Goal: Information Seeking & Learning: Learn about a topic

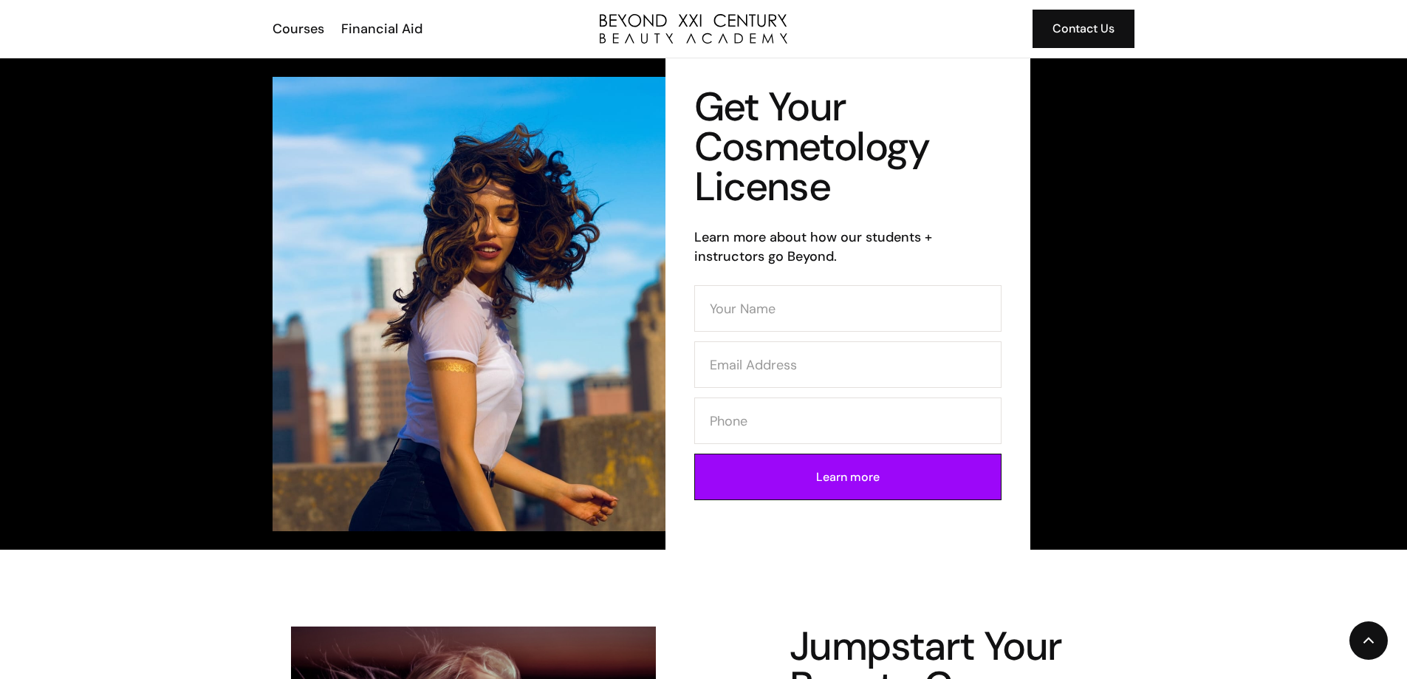
click at [271, 32] on link "Courses" at bounding box center [297, 28] width 69 height 19
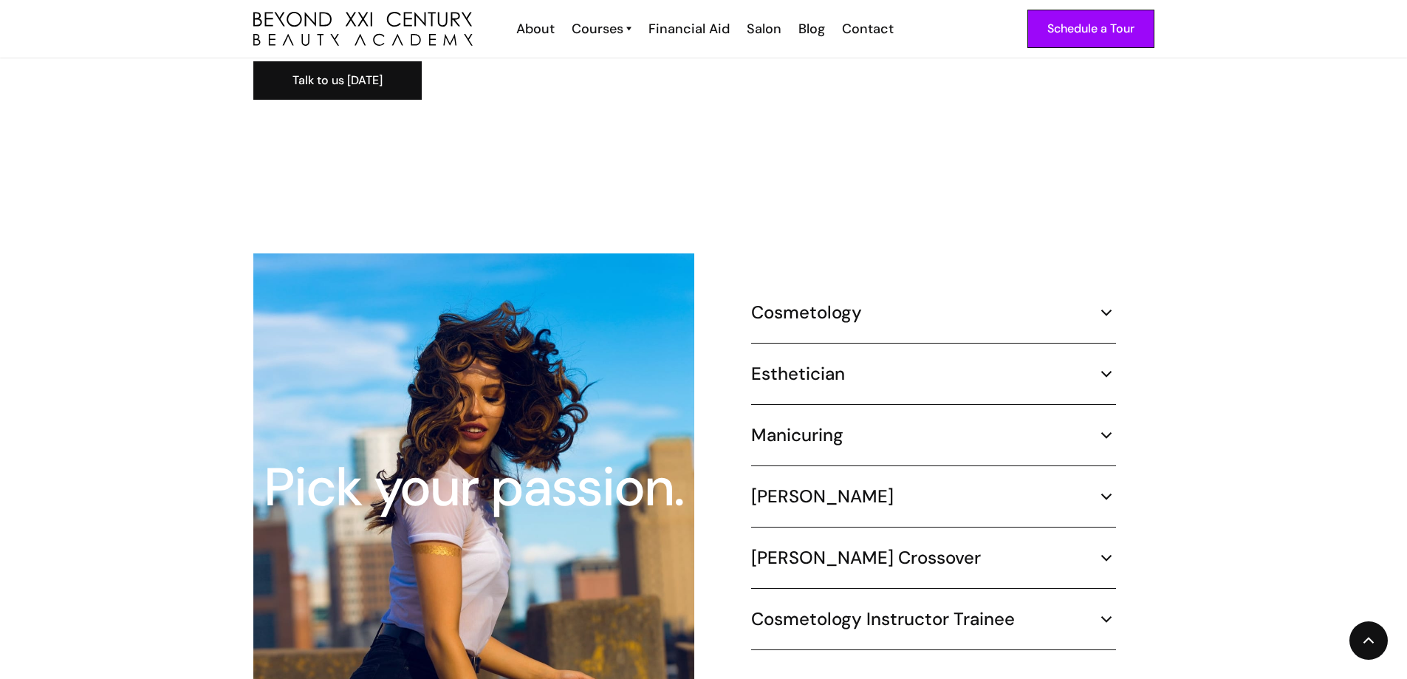
scroll to position [1329, 0]
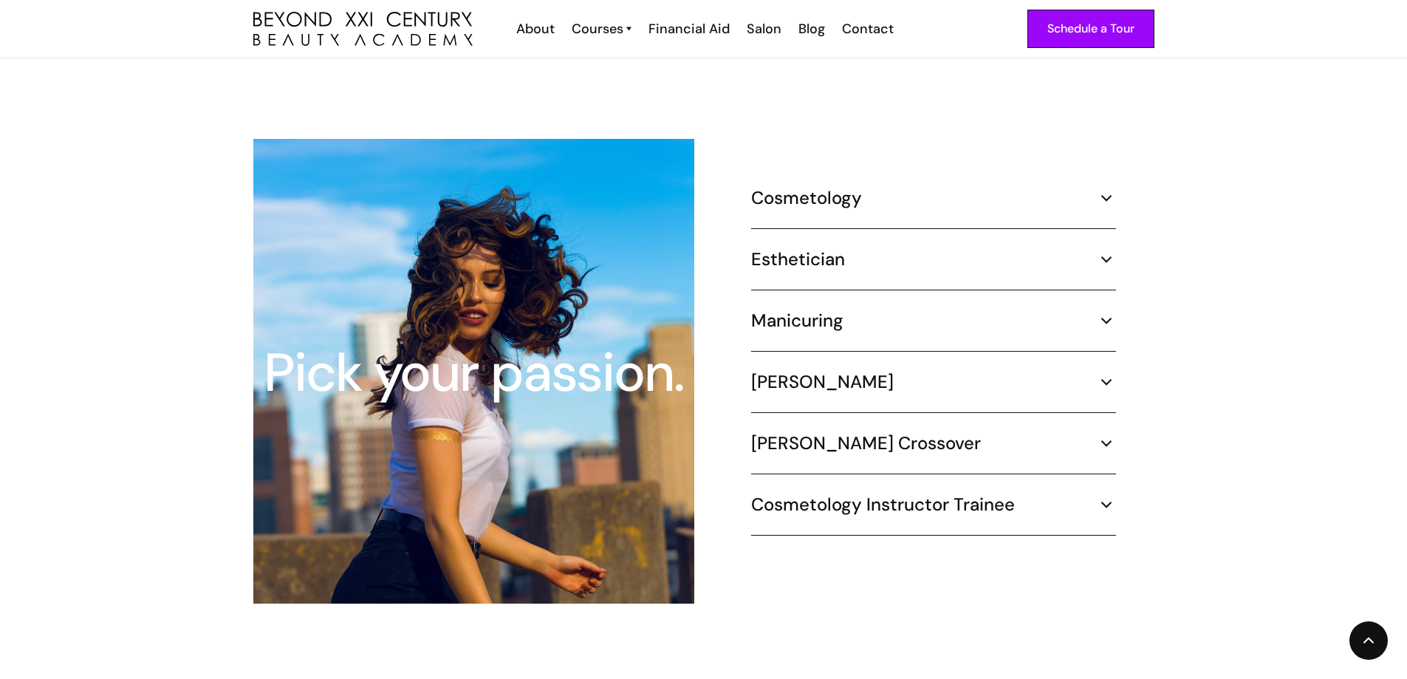
click at [1096, 188] on img at bounding box center [1105, 197] width 19 height 19
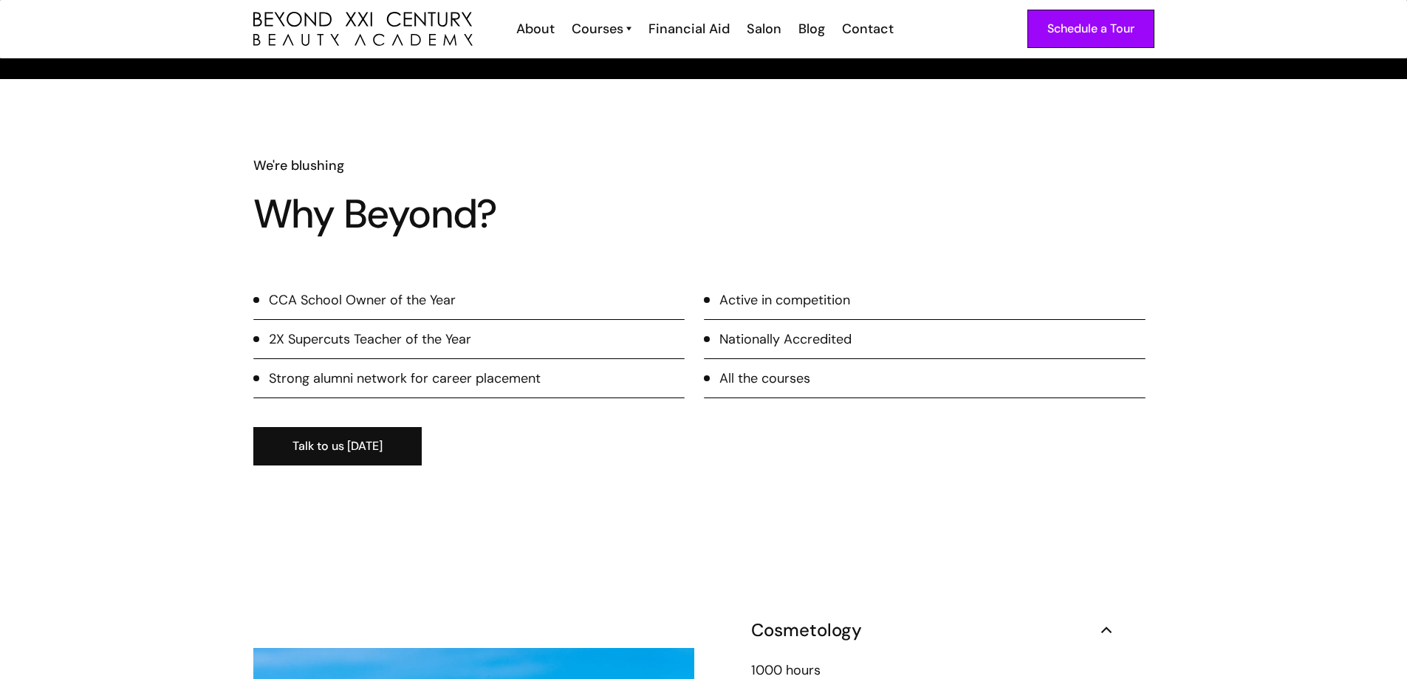
scroll to position [589, 0]
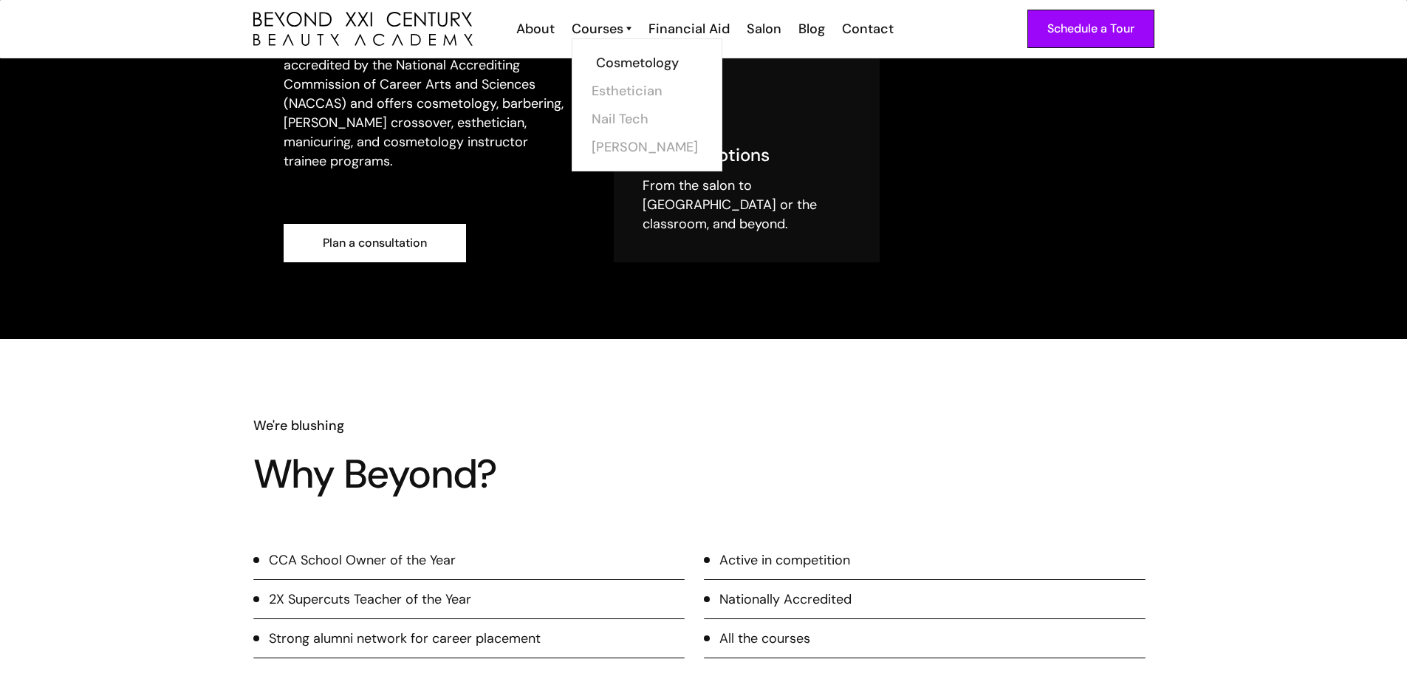
click at [637, 62] on link "Cosmetology" at bounding box center [651, 63] width 111 height 28
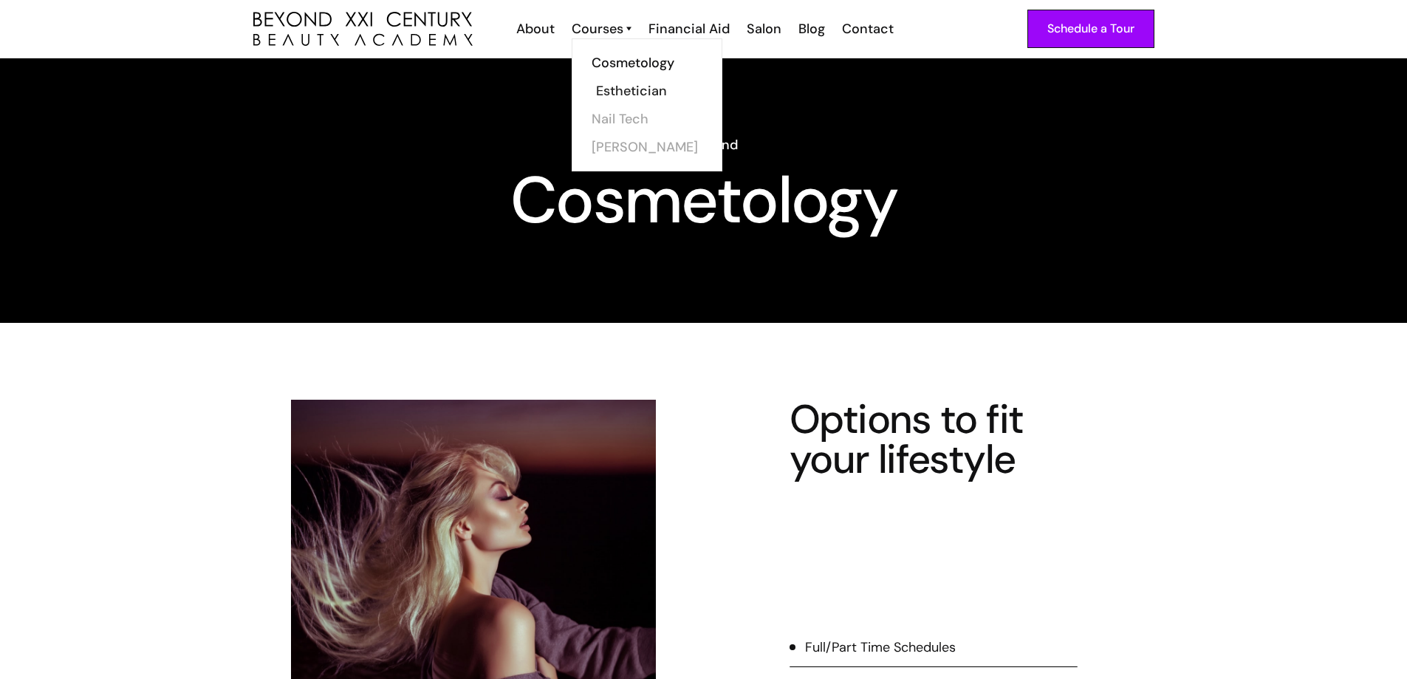
click at [613, 103] on link "Esthetician" at bounding box center [651, 91] width 111 height 28
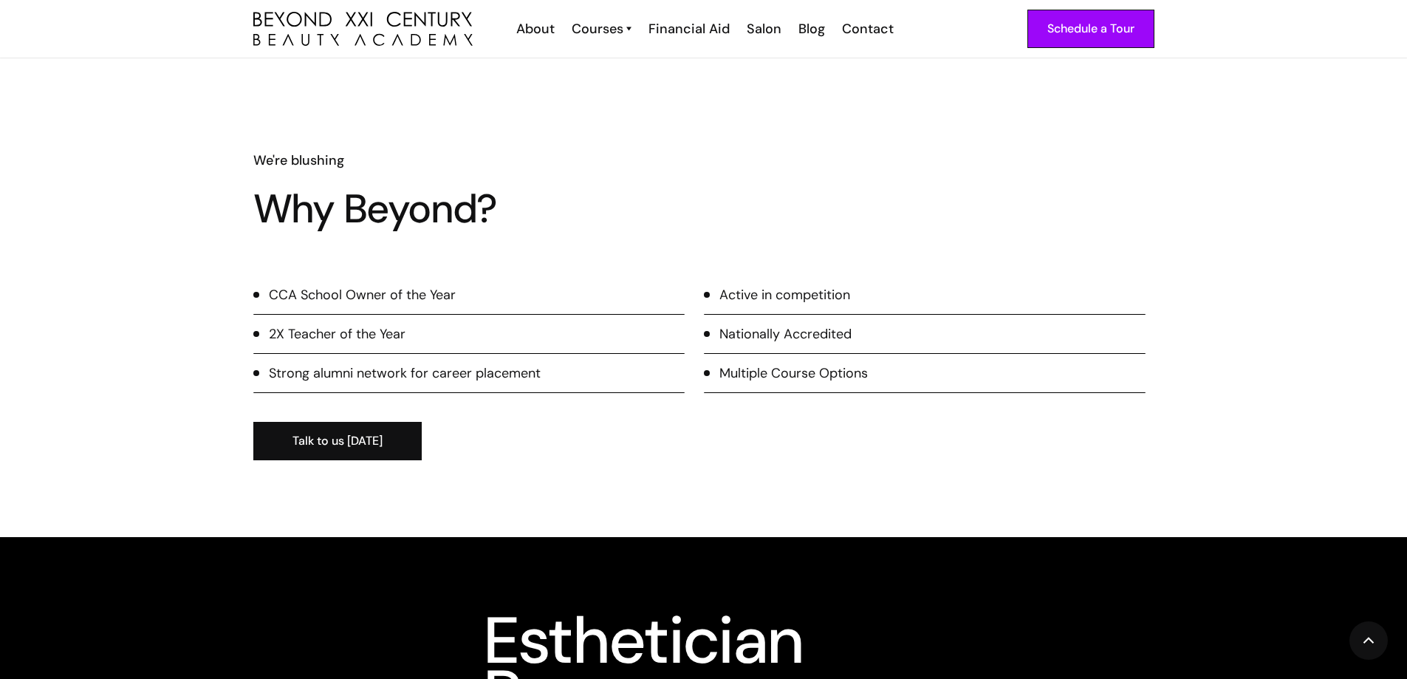
scroll to position [1329, 0]
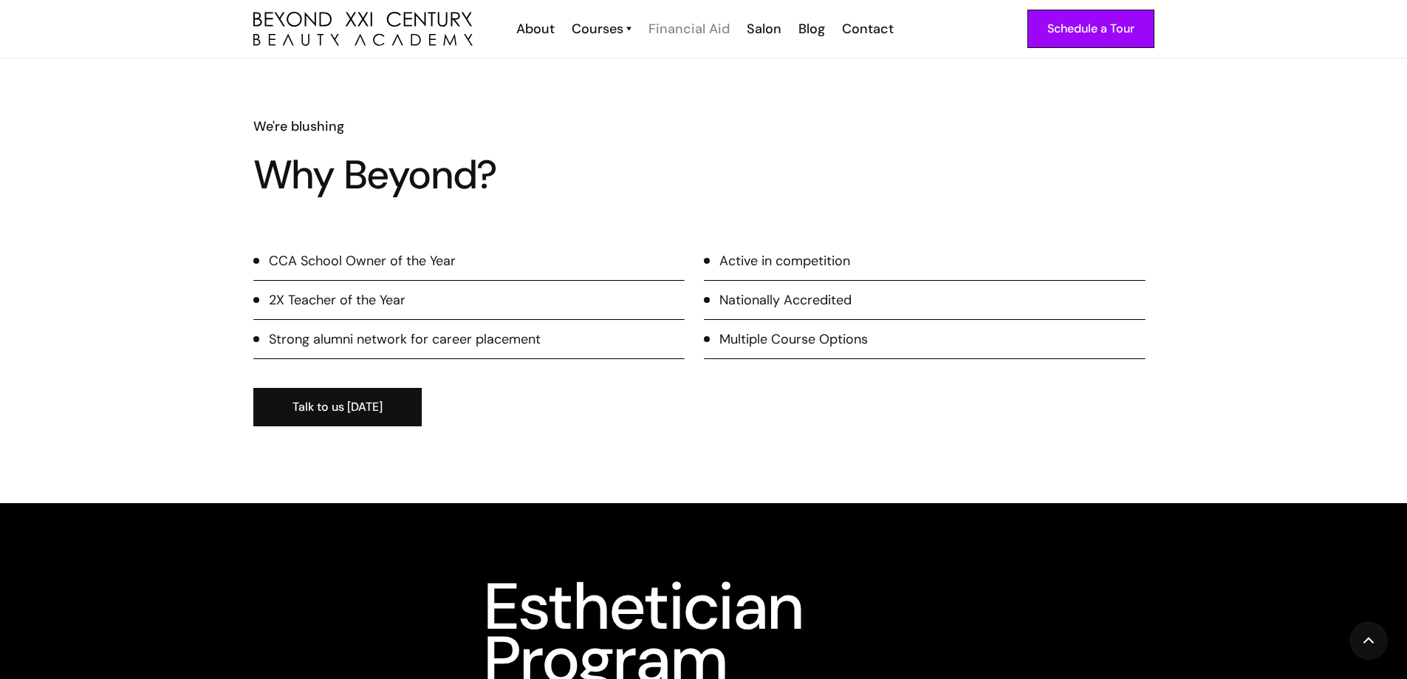
click at [690, 35] on div "Financial Aid" at bounding box center [688, 28] width 81 height 19
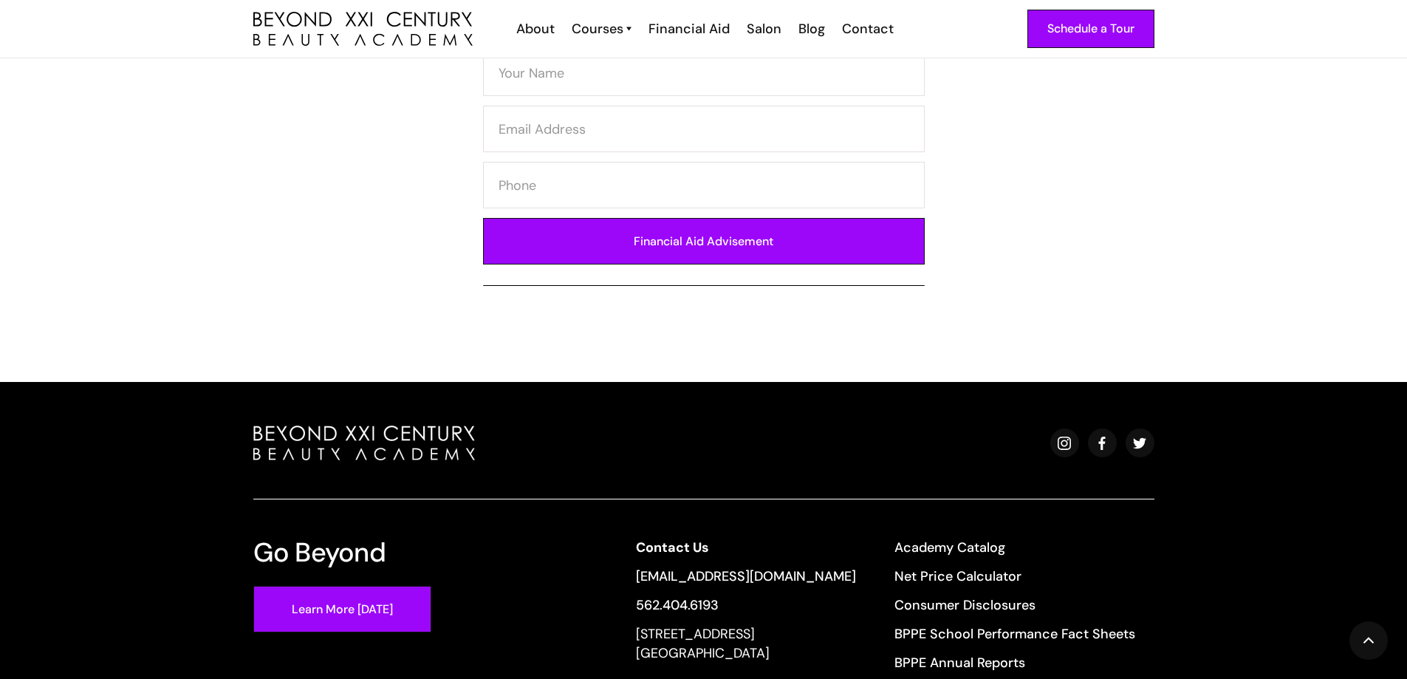
scroll to position [1034, 0]
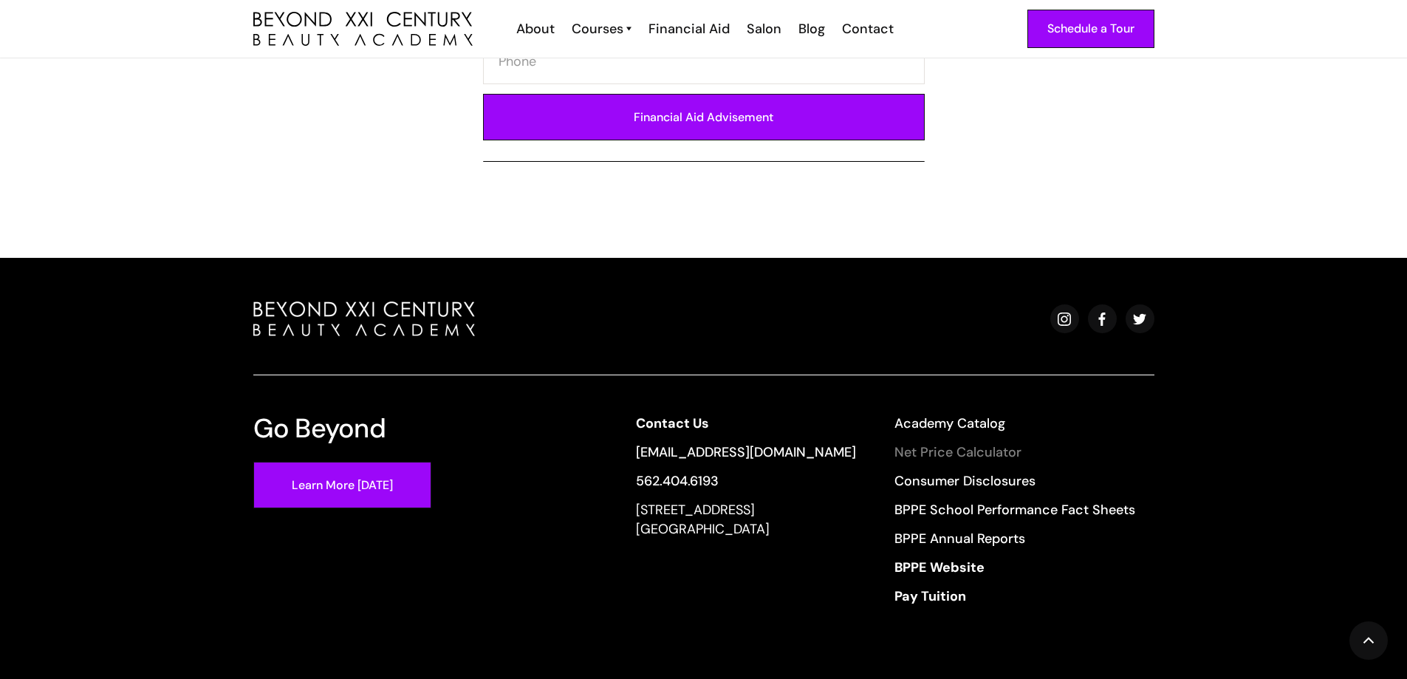
click at [920, 442] on link "Net Price Calculator" at bounding box center [1014, 451] width 241 height 19
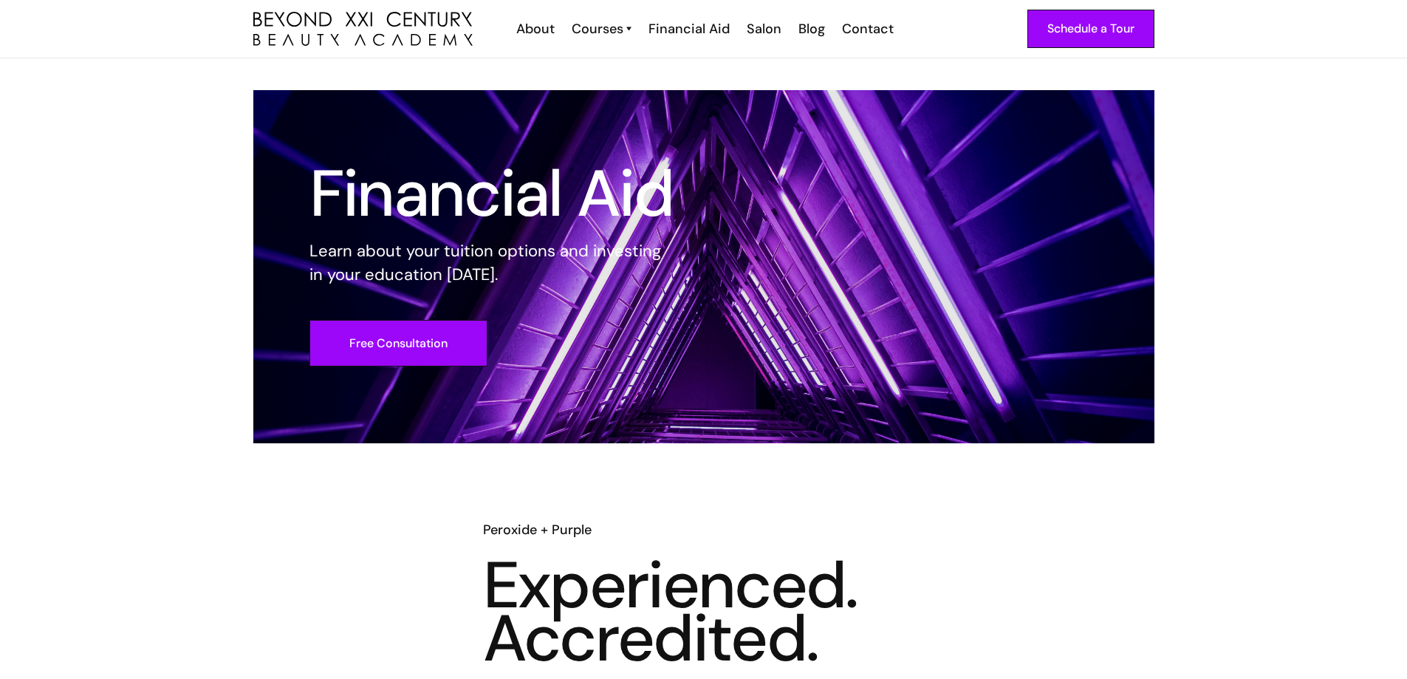
scroll to position [0, 0]
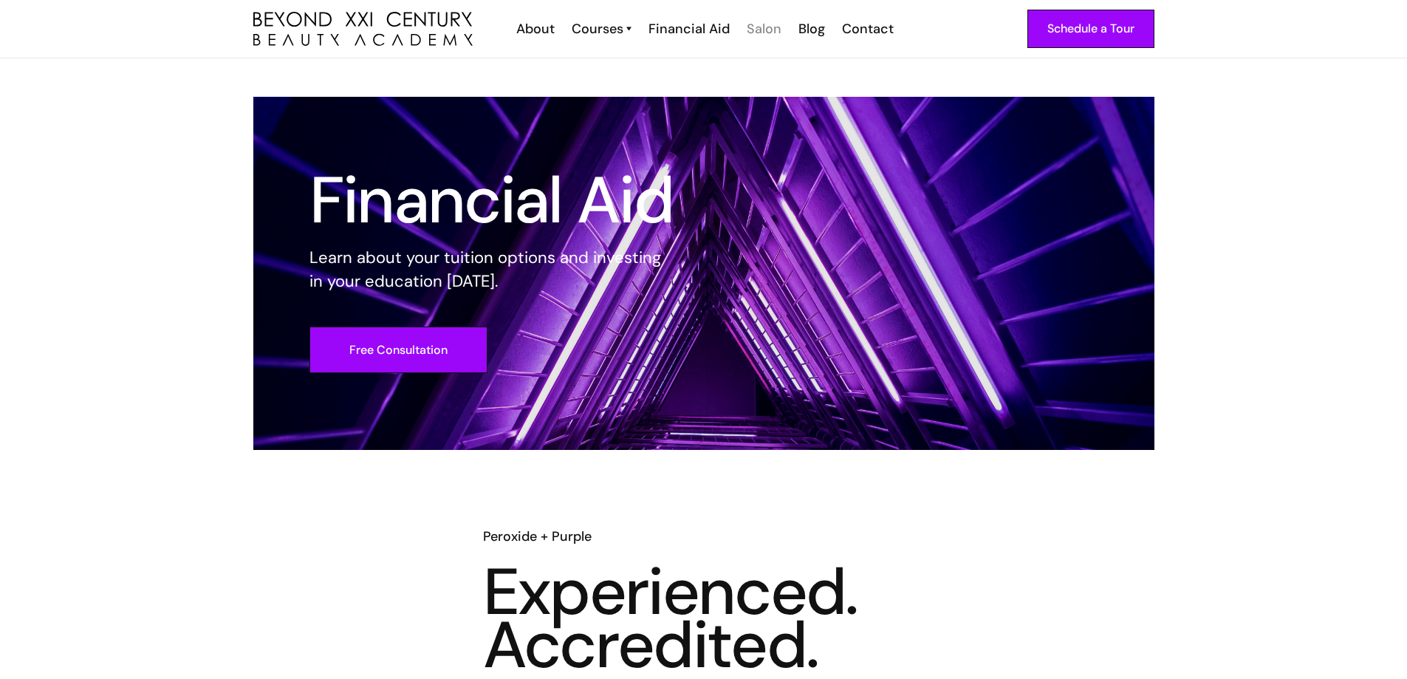
click at [760, 23] on div "Salon" at bounding box center [763, 28] width 35 height 19
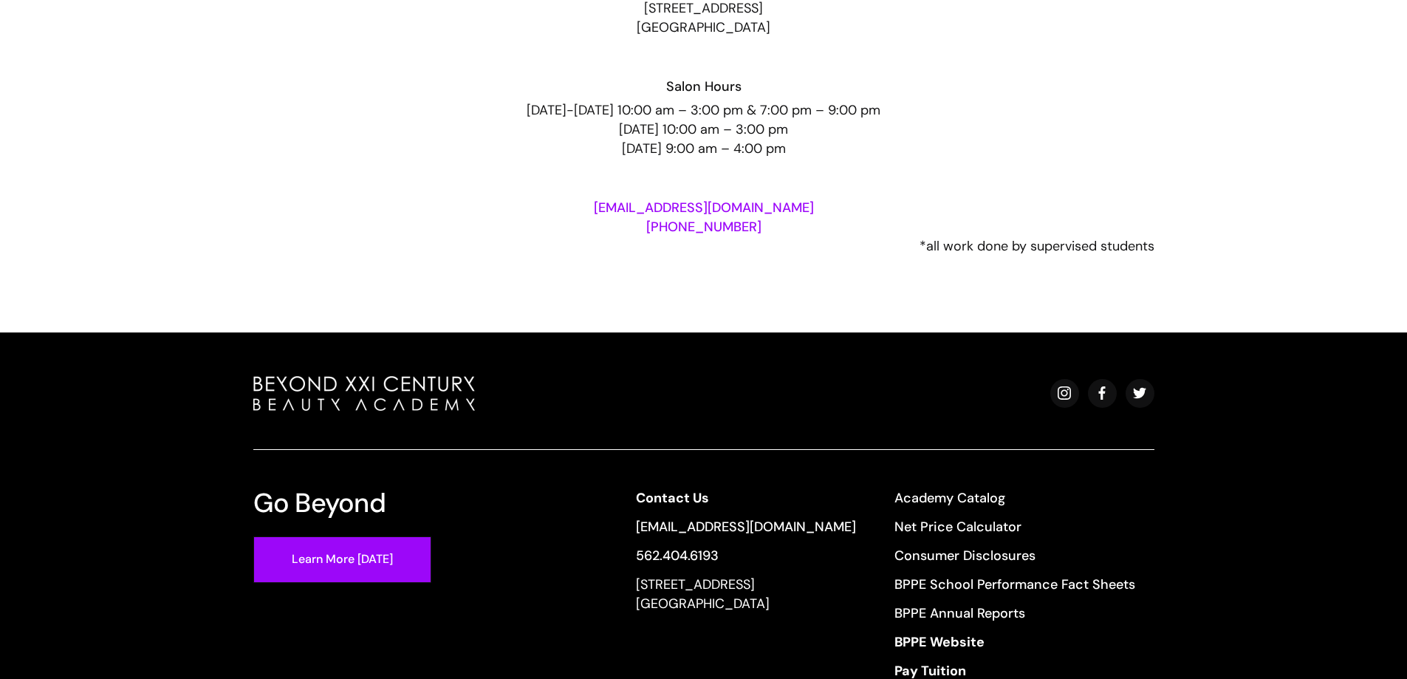
scroll to position [2813, 0]
